Goal: Task Accomplishment & Management: Complete application form

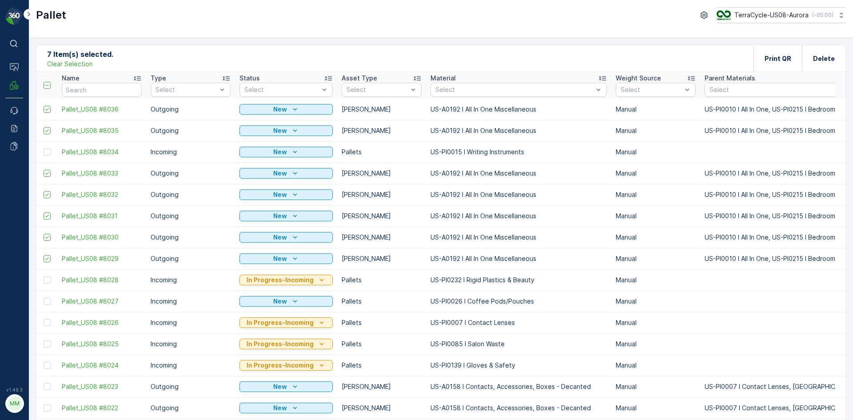
click at [87, 64] on p "Clear Selection" at bounding box center [70, 64] width 46 height 9
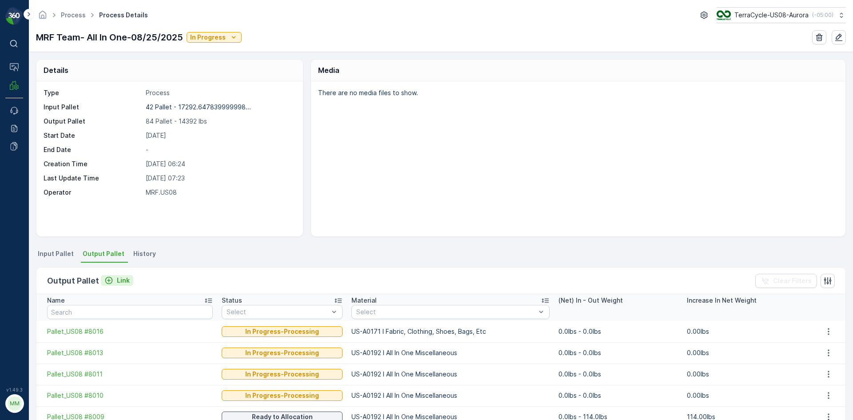
click at [120, 279] on p "Link" at bounding box center [123, 280] width 13 height 9
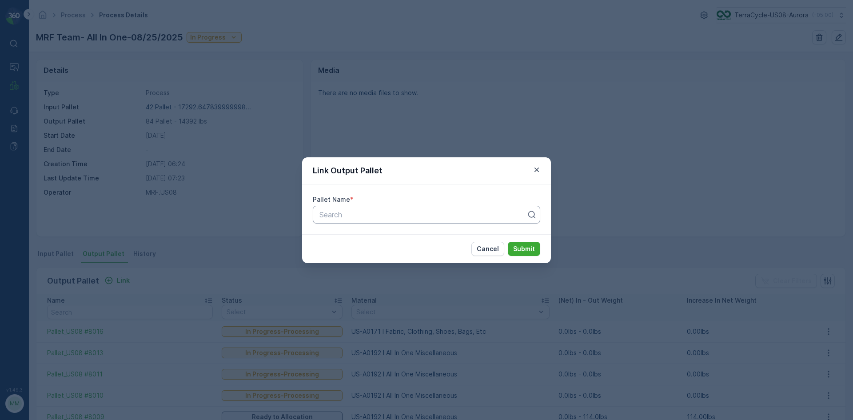
click at [344, 214] on div at bounding box center [423, 215] width 209 height 8
type input "8003"
click at [361, 240] on span "Pallet_US08 #8003" at bounding box center [350, 236] width 64 height 8
click at [534, 253] on button "Submit" at bounding box center [524, 249] width 32 height 14
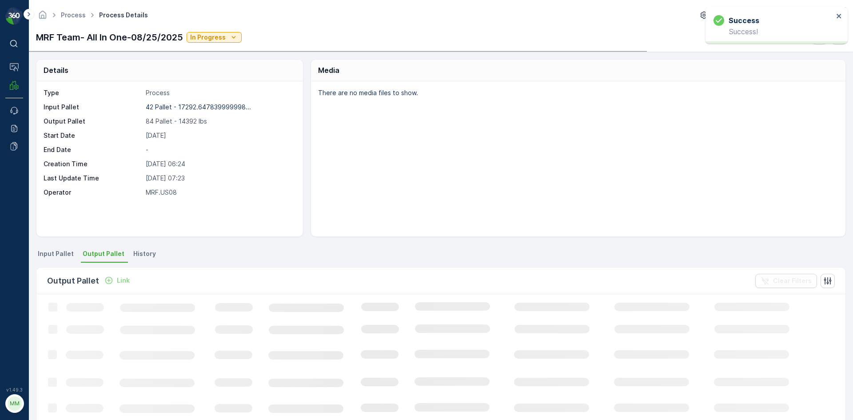
click at [118, 279] on p "Link" at bounding box center [123, 280] width 13 height 9
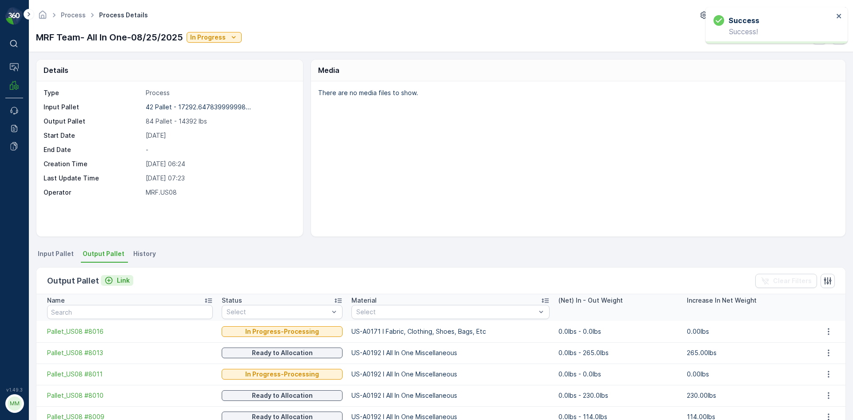
click at [123, 284] on p "Link" at bounding box center [123, 280] width 13 height 9
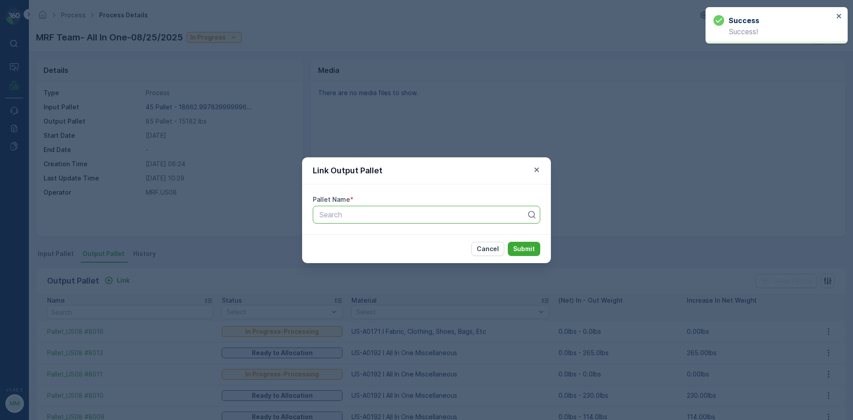
click at [358, 212] on div at bounding box center [423, 215] width 209 height 8
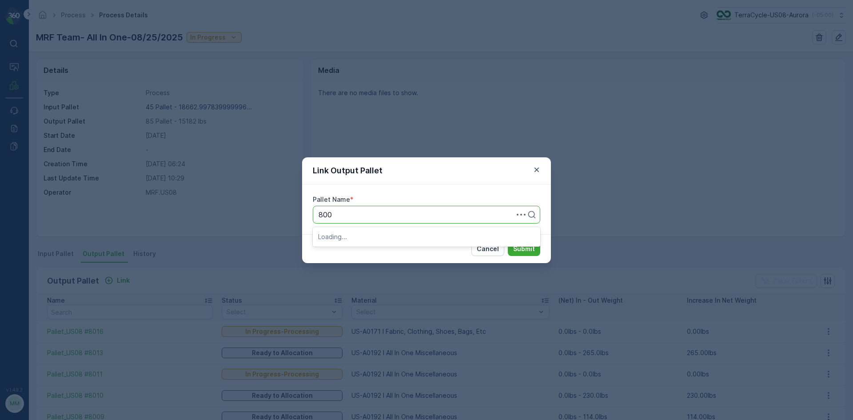
type input "8002"
click at [351, 239] on span "Pallet_US08 #8002" at bounding box center [350, 236] width 64 height 8
click at [532, 251] on p "Submit" at bounding box center [524, 248] width 22 height 9
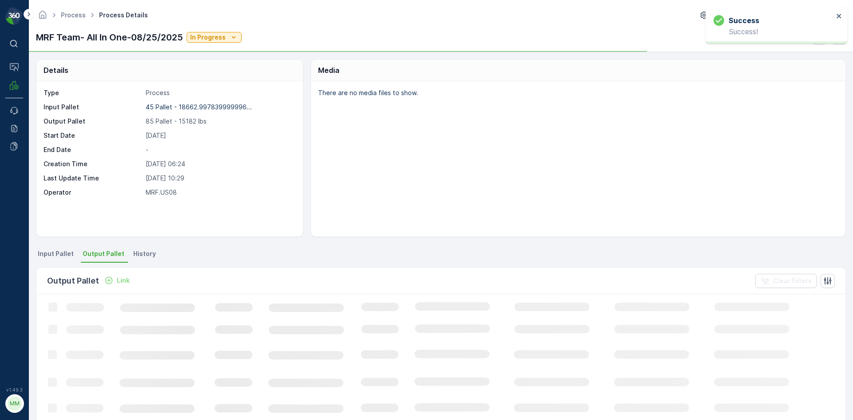
click at [122, 280] on p "Link" at bounding box center [123, 280] width 13 height 9
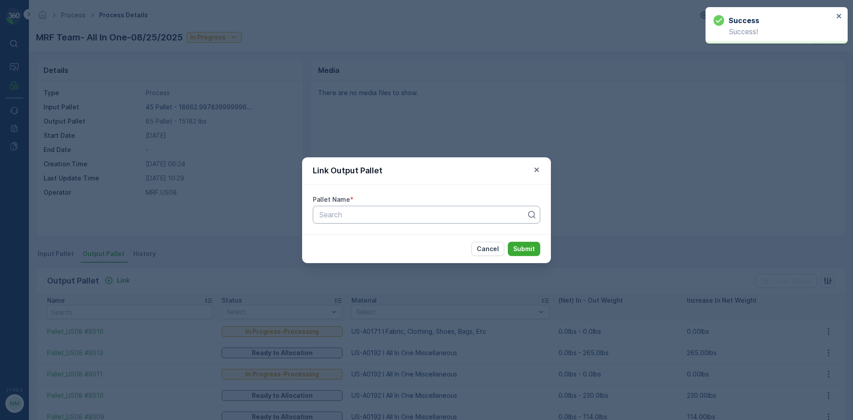
click at [364, 211] on div at bounding box center [423, 215] width 209 height 8
type input "7"
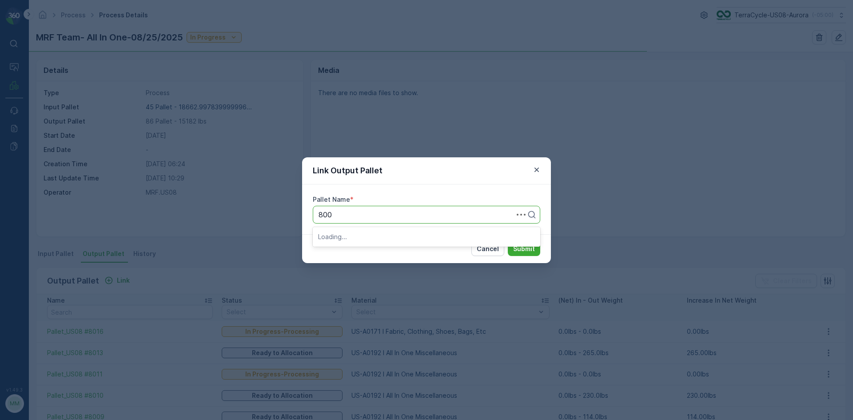
type input "8001"
click at [387, 255] on div "Pallet_US08 #8001" at bounding box center [426, 251] width 217 height 8
click at [522, 247] on p "Submit" at bounding box center [524, 248] width 22 height 9
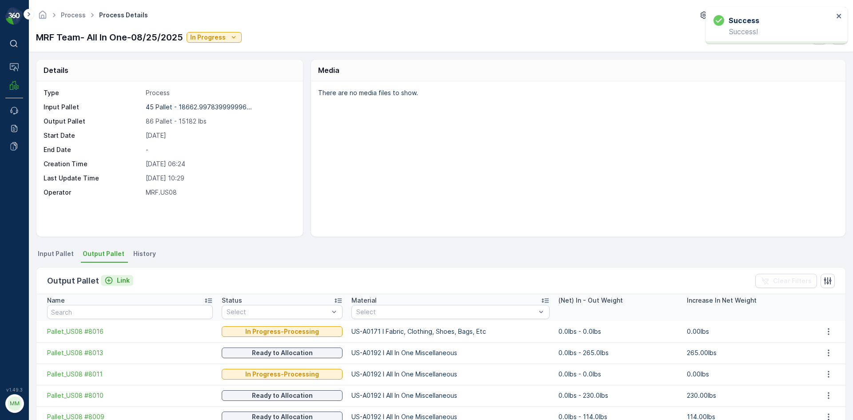
click at [123, 279] on p "Link" at bounding box center [123, 280] width 13 height 9
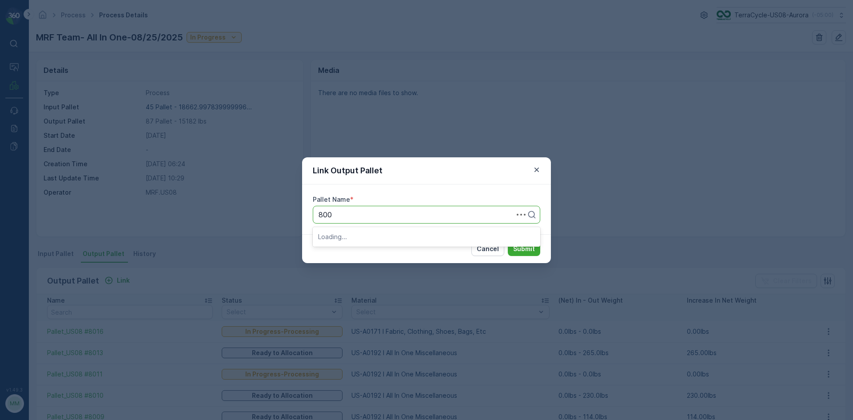
type input "8005"
click at [383, 240] on div "Pallet_US08 #8005" at bounding box center [426, 236] width 217 height 8
click at [518, 248] on p "Submit" at bounding box center [524, 248] width 22 height 9
